Goal: Information Seeking & Learning: Learn about a topic

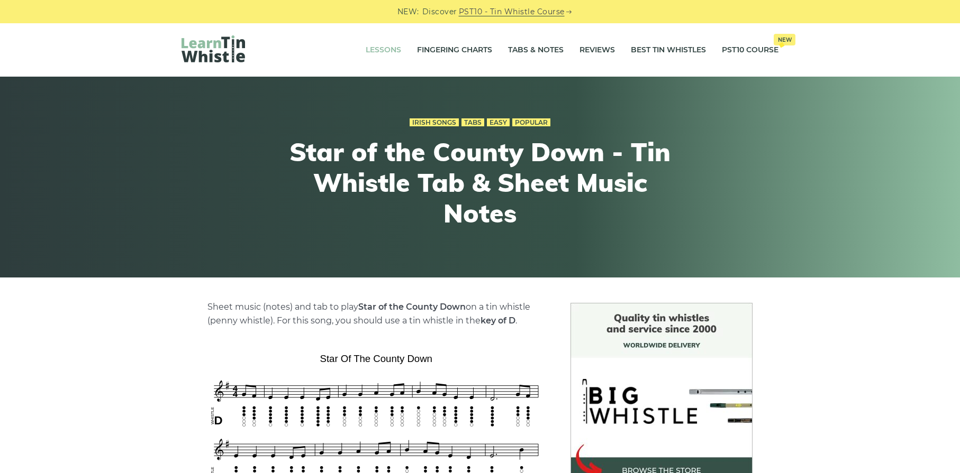
click at [395, 50] on link "Lessons" at bounding box center [383, 50] width 35 height 26
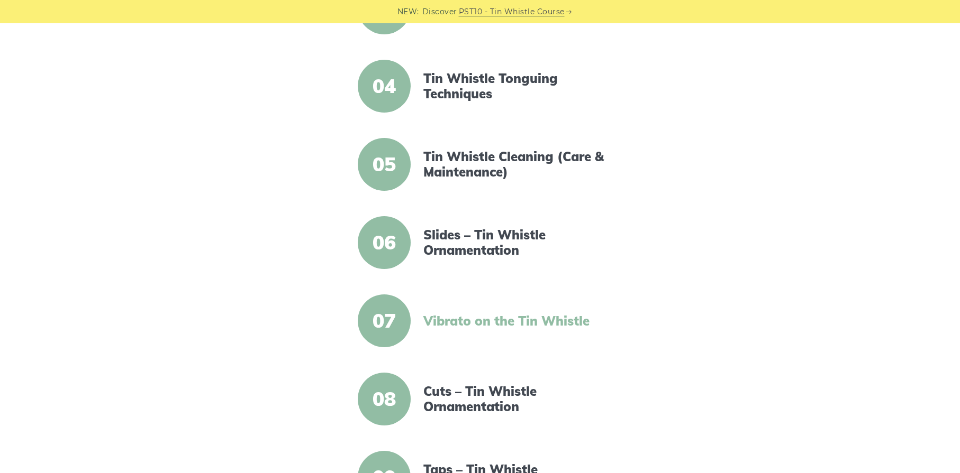
scroll to position [479, 0]
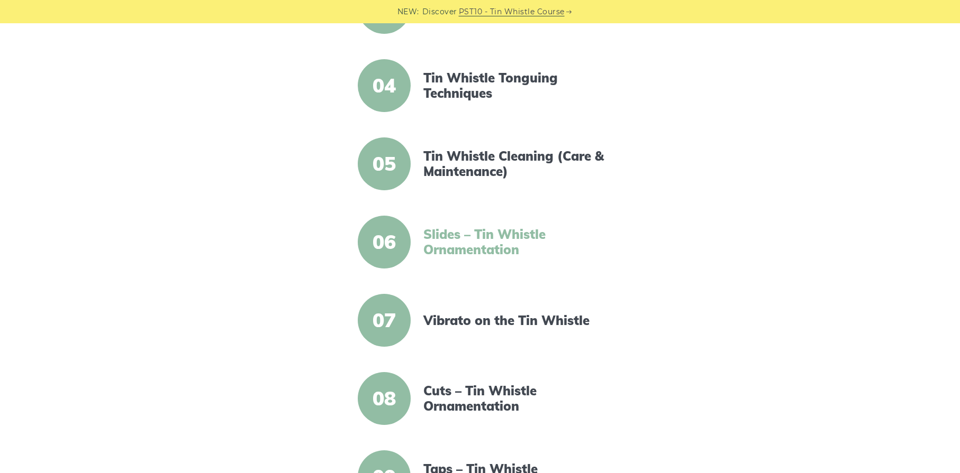
click at [476, 244] on link "Slides – Tin Whistle Ornamentation" at bounding box center [514, 242] width 182 height 31
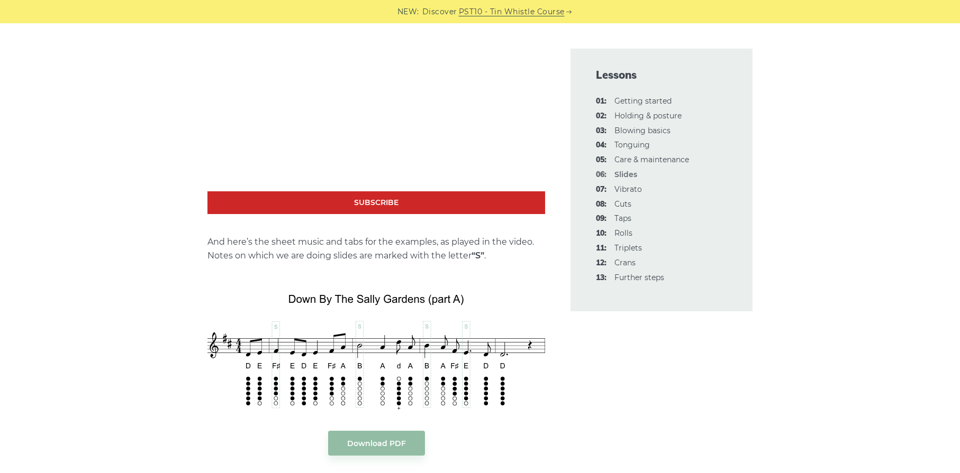
scroll to position [1120, 0]
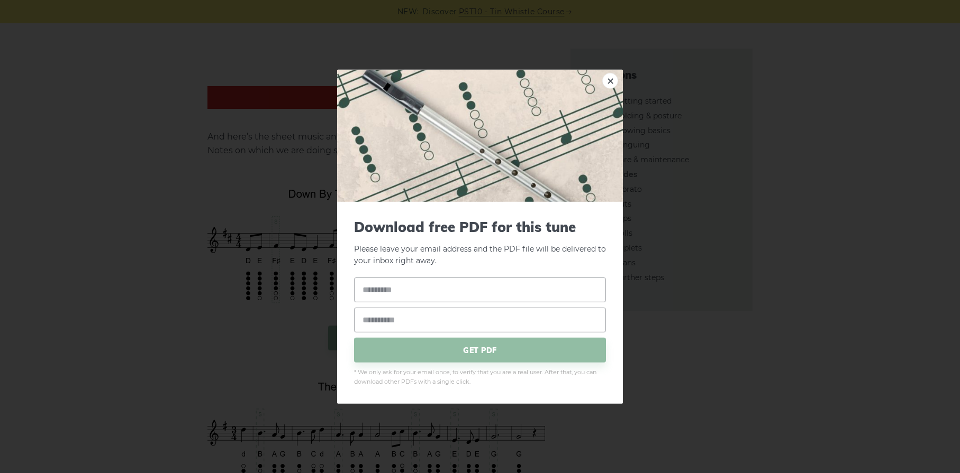
drag, startPoint x: 281, startPoint y: 194, endPoint x: 407, endPoint y: 197, distance: 126.5
drag, startPoint x: 337, startPoint y: 186, endPoint x: 531, endPoint y: 135, distance: 200.3
click at [337, 186] on img at bounding box center [480, 135] width 286 height 132
click at [611, 84] on link "×" at bounding box center [610, 80] width 16 height 16
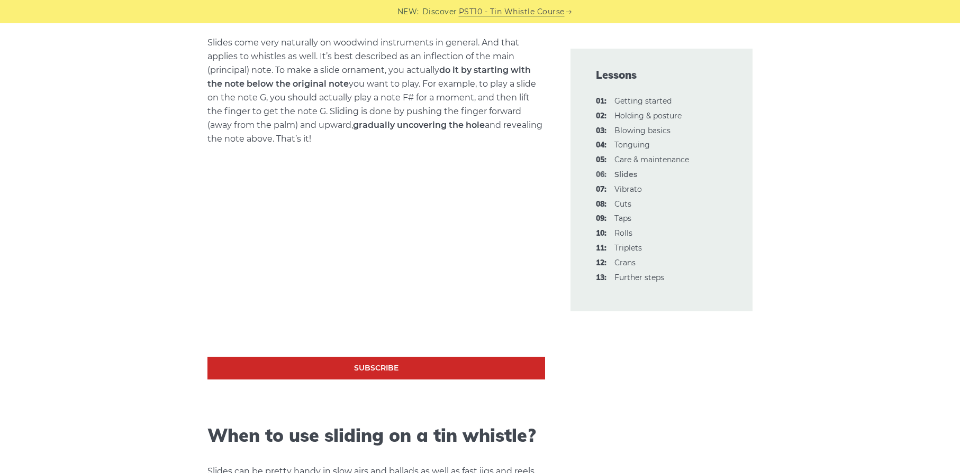
scroll to position [0, 0]
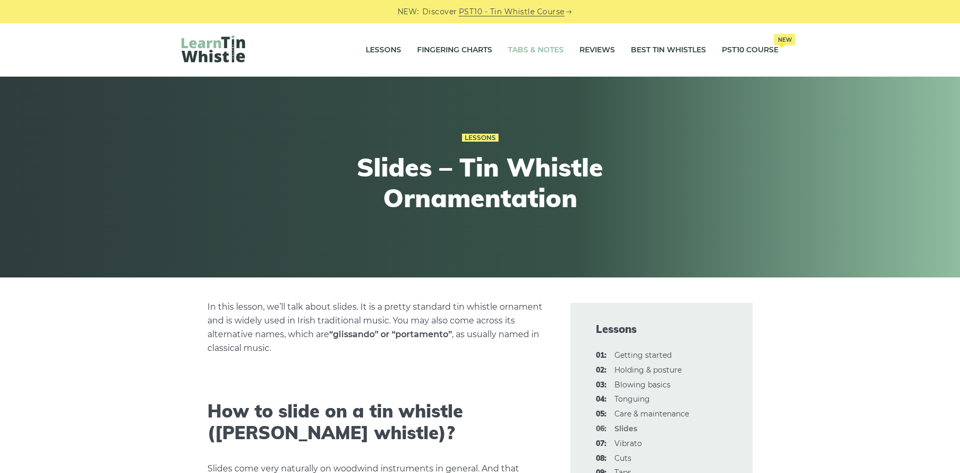
click at [543, 50] on link "Tabs & Notes" at bounding box center [536, 50] width 56 height 26
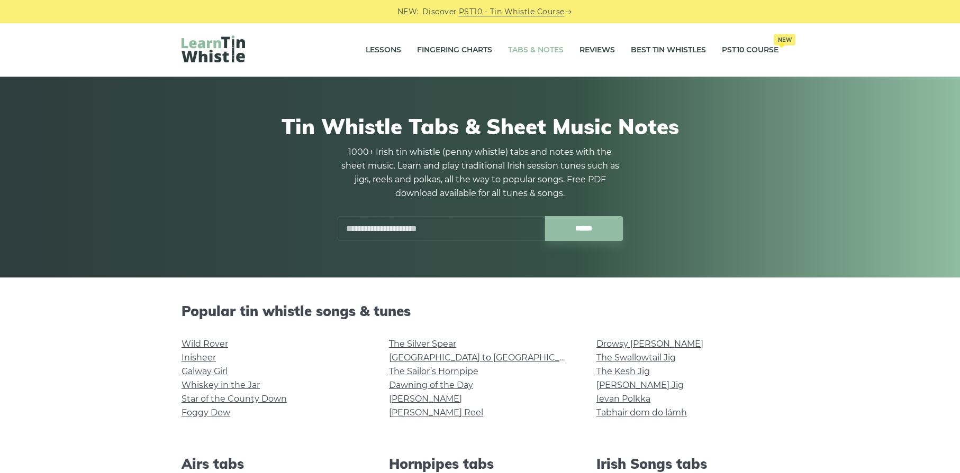
scroll to position [609, 0]
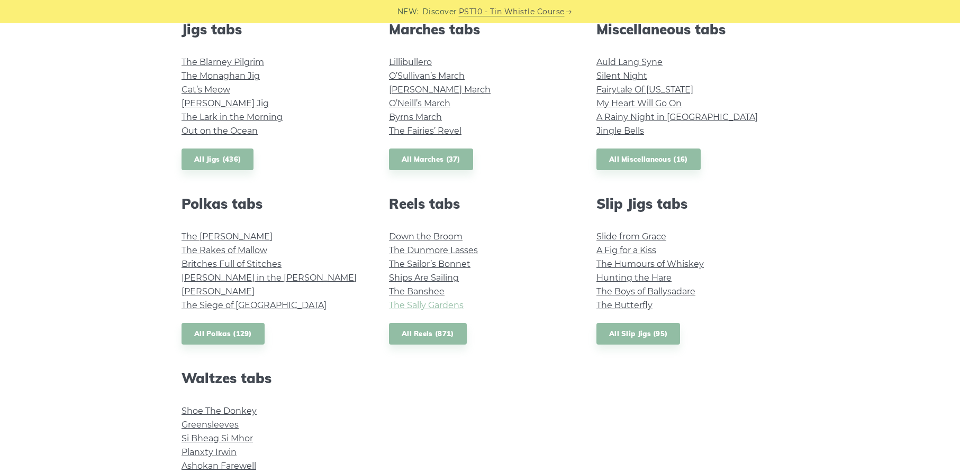
click at [440, 303] on link "The Sally Gardens" at bounding box center [426, 305] width 75 height 10
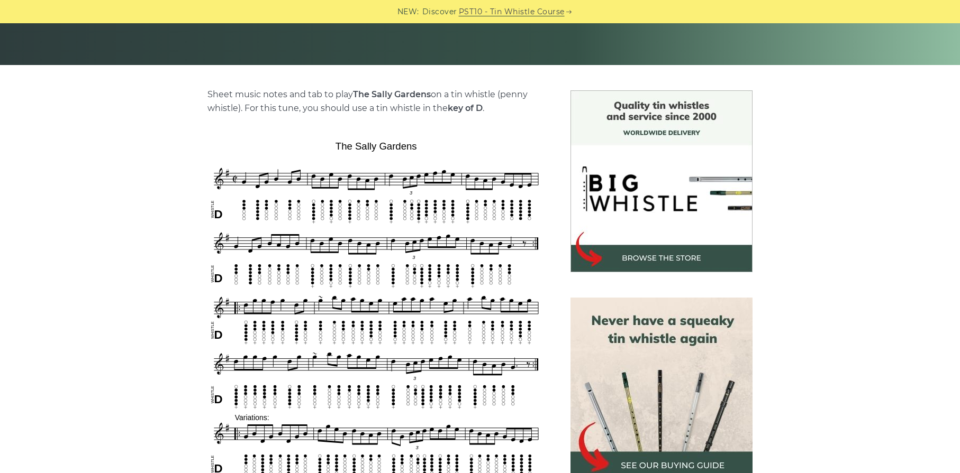
scroll to position [219, 0]
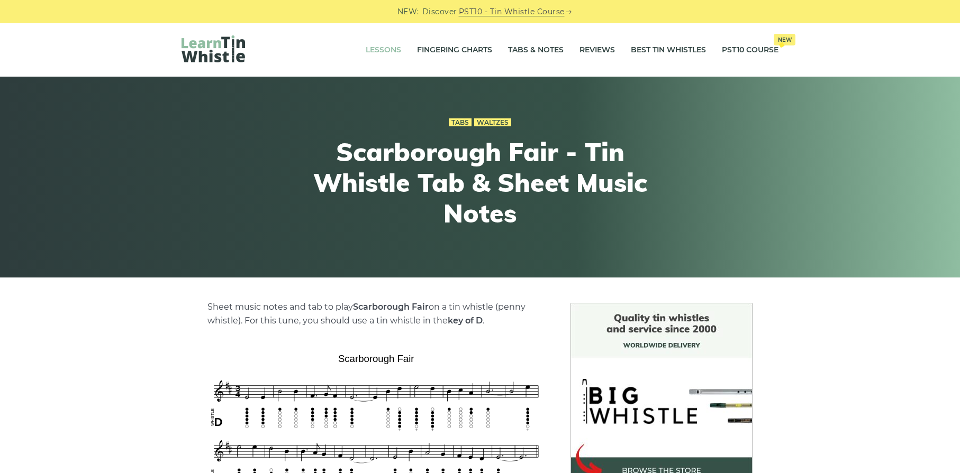
click at [385, 51] on link "Lessons" at bounding box center [383, 50] width 35 height 26
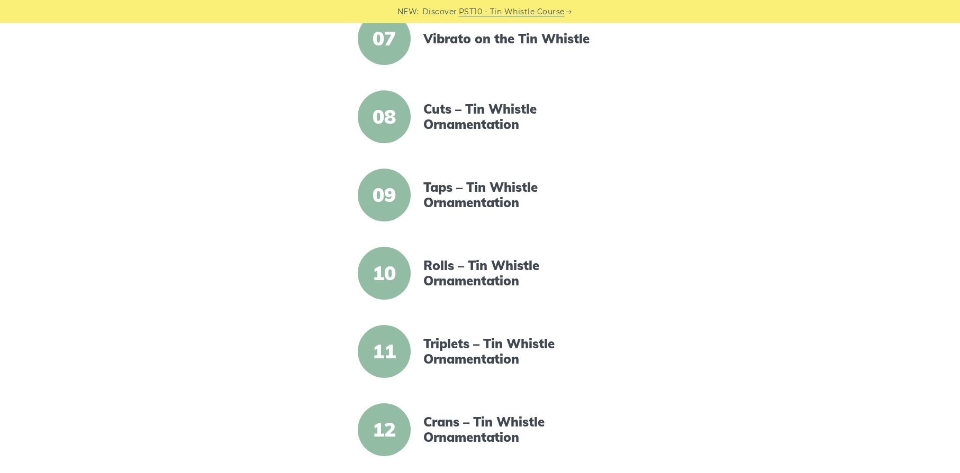
scroll to position [679, 0]
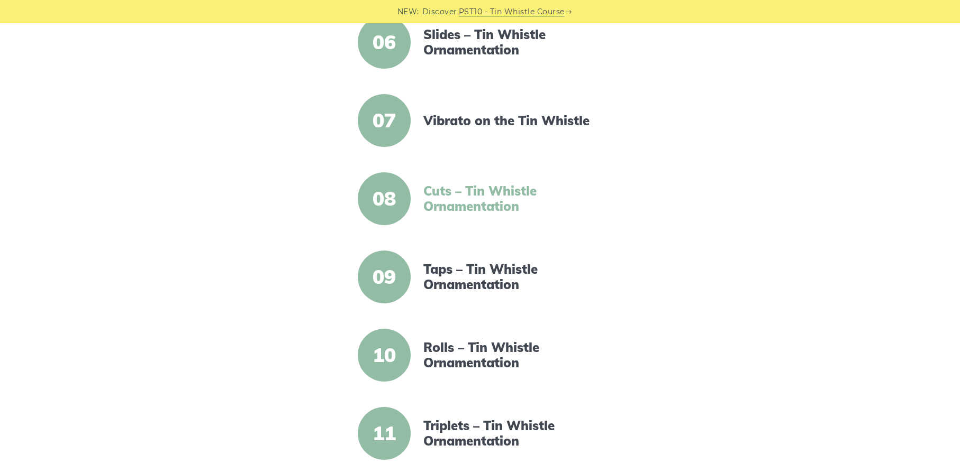
click at [461, 201] on link "Cuts – Tin Whistle Ornamentation" at bounding box center [514, 199] width 182 height 31
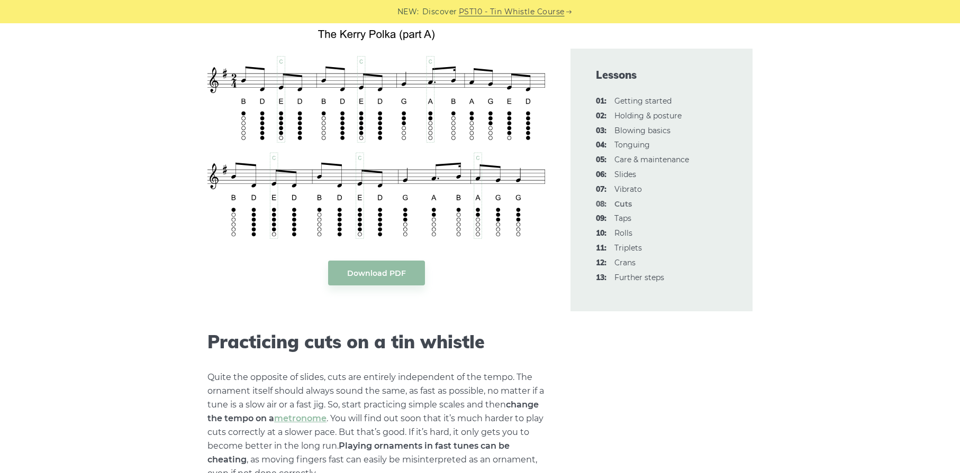
scroll to position [2332, 0]
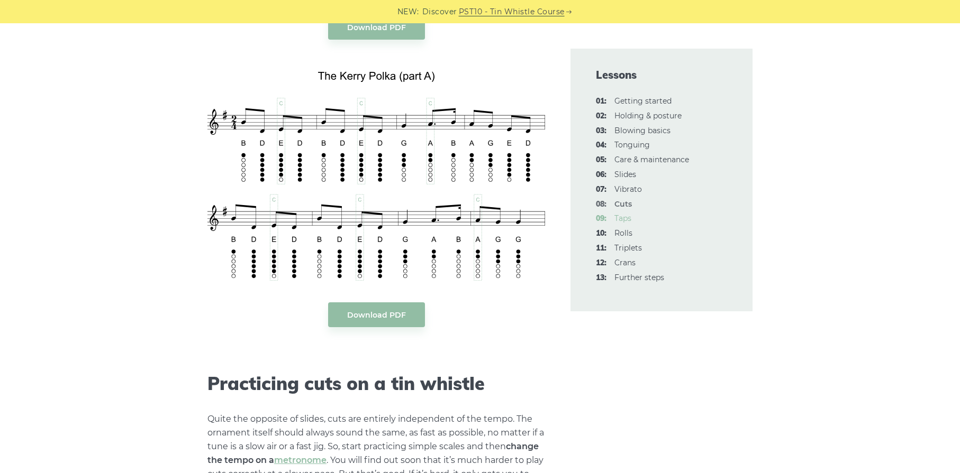
click at [626, 221] on link "09: Taps" at bounding box center [622, 219] width 17 height 10
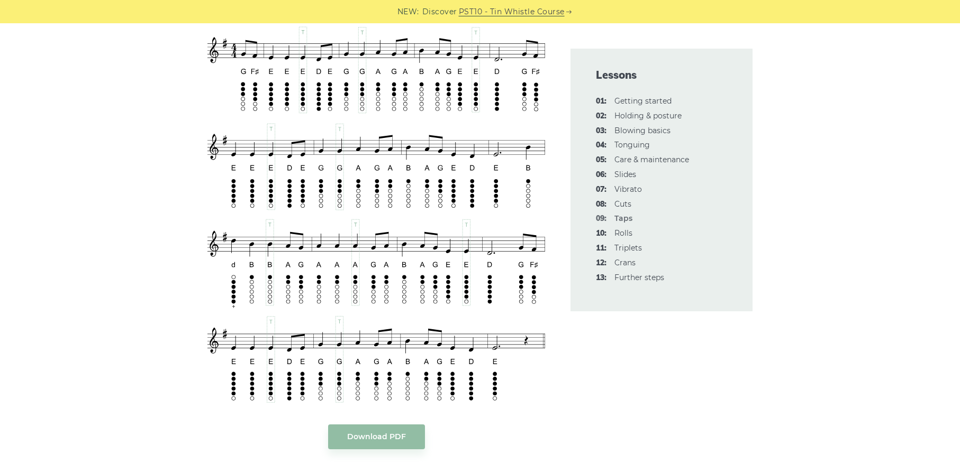
scroll to position [1922, 0]
click at [621, 205] on link "08: Cuts" at bounding box center [622, 204] width 17 height 10
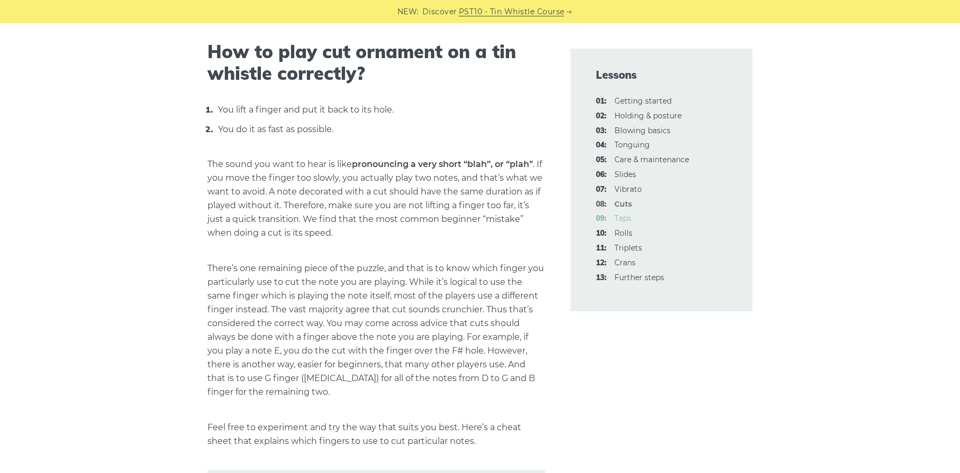
click at [627, 222] on link "09: Taps" at bounding box center [622, 219] width 17 height 10
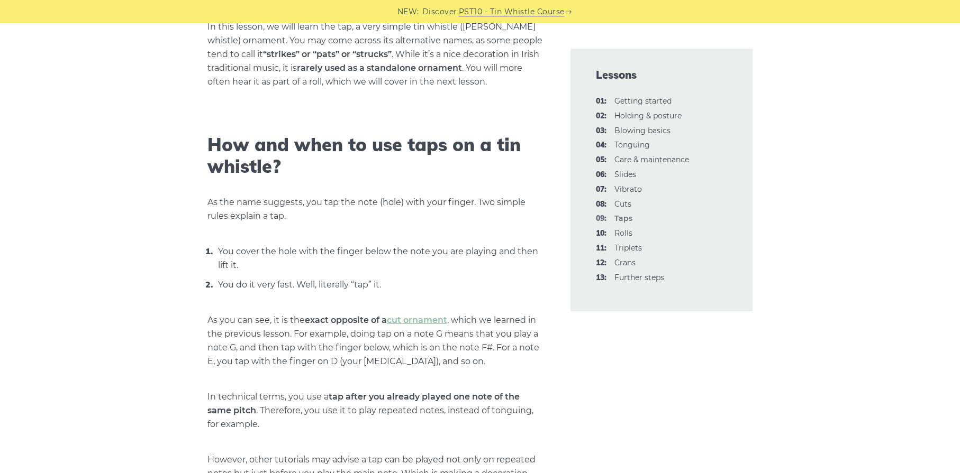
scroll to position [283, 0]
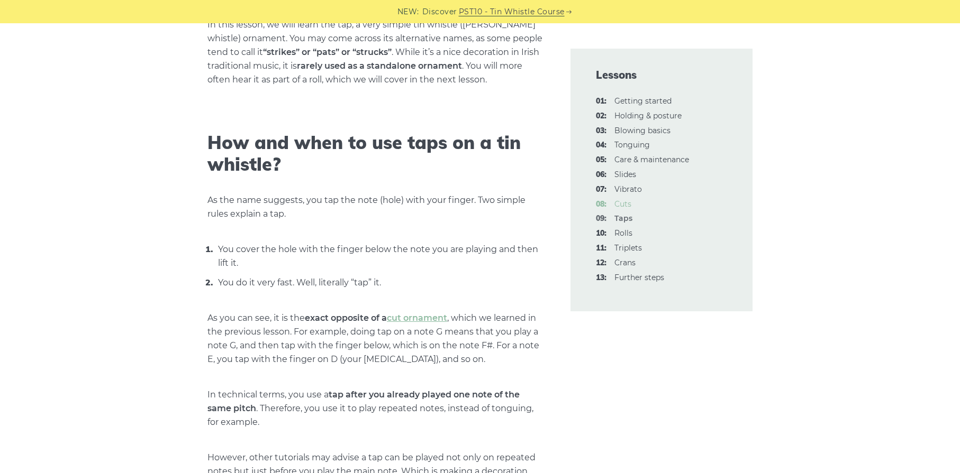
click at [626, 205] on link "08: Cuts" at bounding box center [622, 204] width 17 height 10
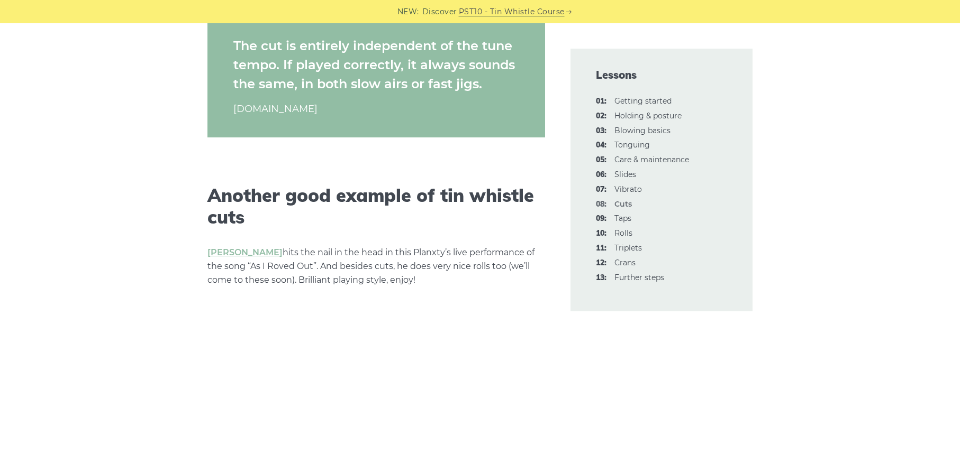
scroll to position [2974, 0]
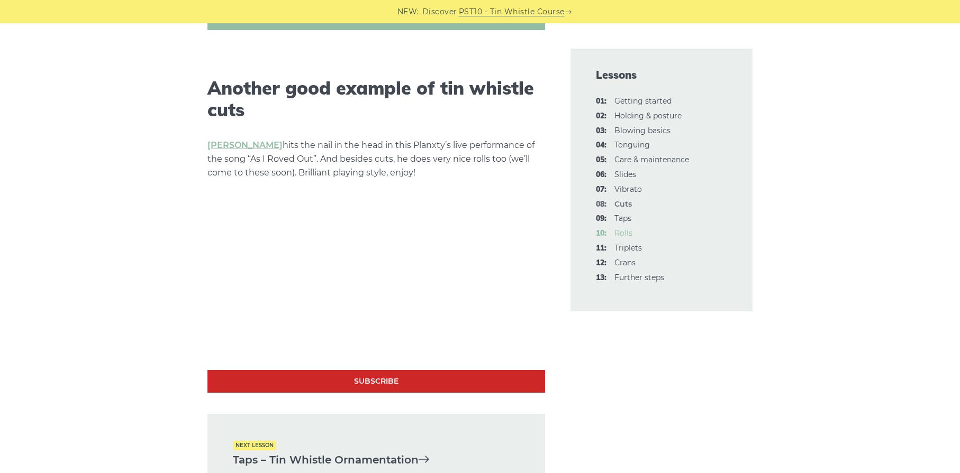
click at [626, 235] on link "10: Rolls" at bounding box center [623, 234] width 18 height 10
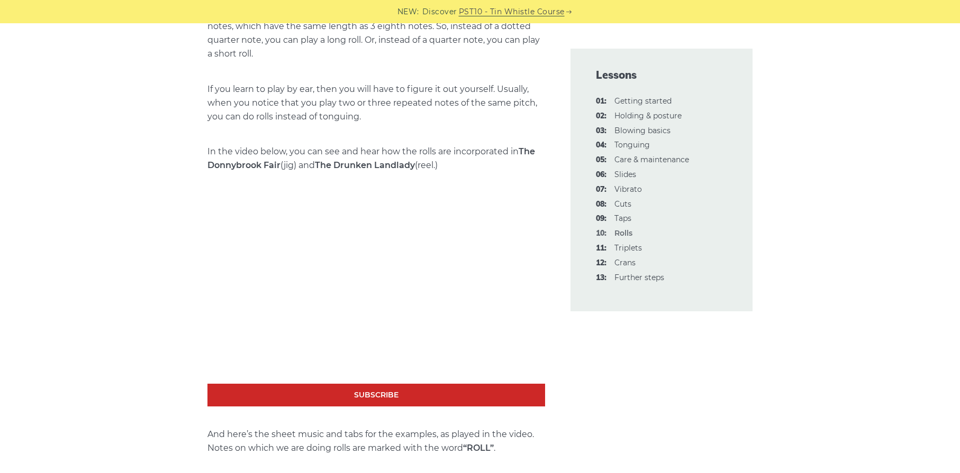
scroll to position [1444, 0]
